Goal: Task Accomplishment & Management: Complete application form

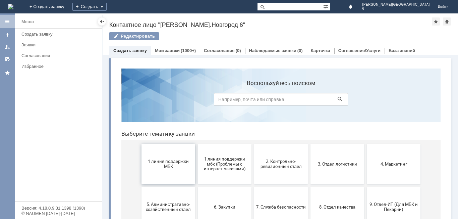
click at [164, 159] on span "1 линия поддержки МБК" at bounding box center [169, 164] width 50 height 10
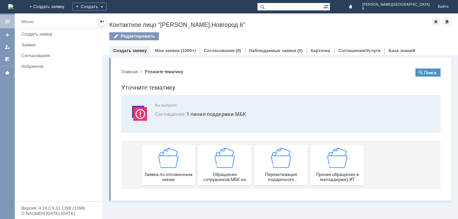
click at [165, 160] on img at bounding box center [168, 158] width 20 height 20
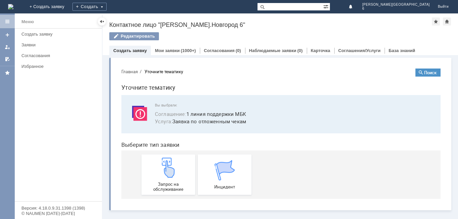
click at [165, 160] on img at bounding box center [168, 167] width 20 height 20
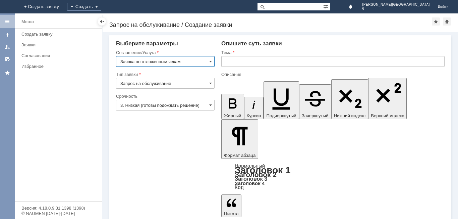
click at [243, 62] on input "text" at bounding box center [332, 61] width 223 height 11
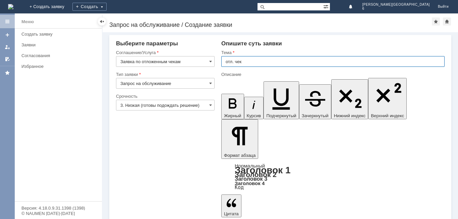
type input "отл. чек"
click at [213, 105] on input "3. Низкая (готовы подождать решение)" at bounding box center [165, 105] width 99 height 11
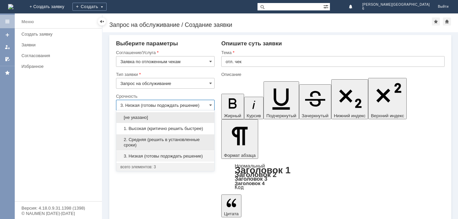
click at [196, 135] on div "2. Средняя (решить в установленные сроки)" at bounding box center [165, 142] width 98 height 16
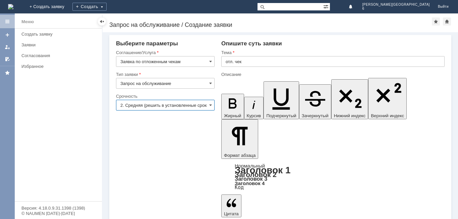
type input "2. Средняя (решить в установленные сроки)"
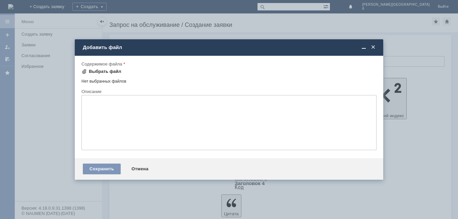
click at [109, 72] on div "Выбрать файл" at bounding box center [105, 71] width 33 height 5
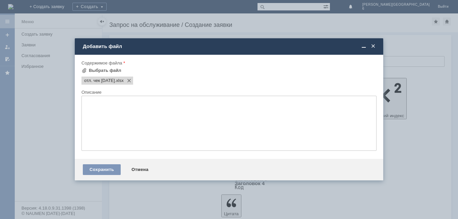
drag, startPoint x: 94, startPoint y: 168, endPoint x: 100, endPoint y: 166, distance: 6.6
click at [95, 168] on div "Сохранить" at bounding box center [102, 169] width 38 height 11
